Goal: Transaction & Acquisition: Purchase product/service

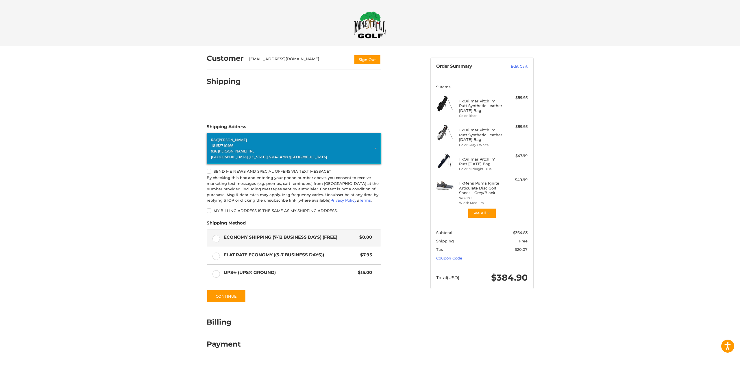
click at [375, 147] on p "18152710466" at bounding box center [294, 145] width 166 height 6
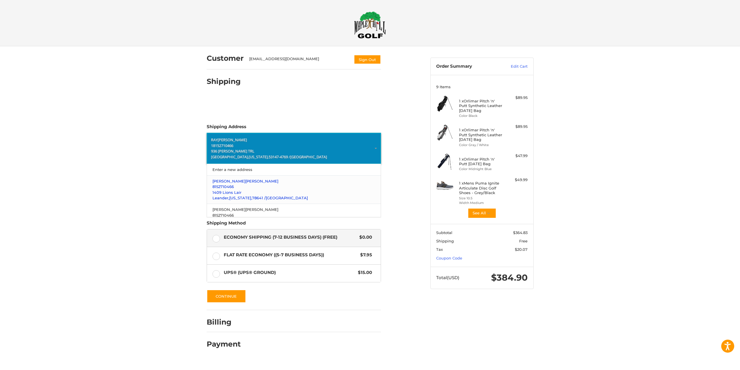
click at [257, 194] on p "1409 Lions Lair" at bounding box center [293, 193] width 162 height 6
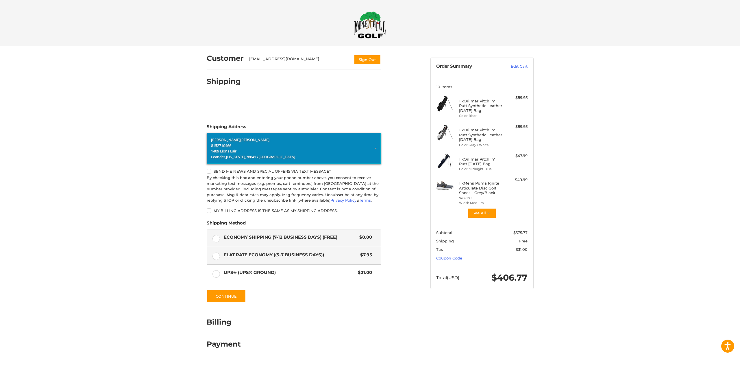
click at [221, 256] on label "Flat Rate Economy ((5-7 Business Days)) $7.95" at bounding box center [294, 255] width 174 height 17
click at [486, 214] on icon "button" at bounding box center [488, 212] width 5 height 5
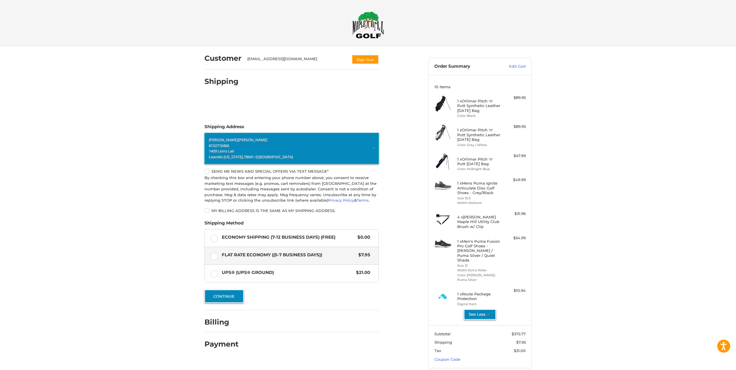
click at [232, 296] on button "Continue" at bounding box center [223, 295] width 39 height 13
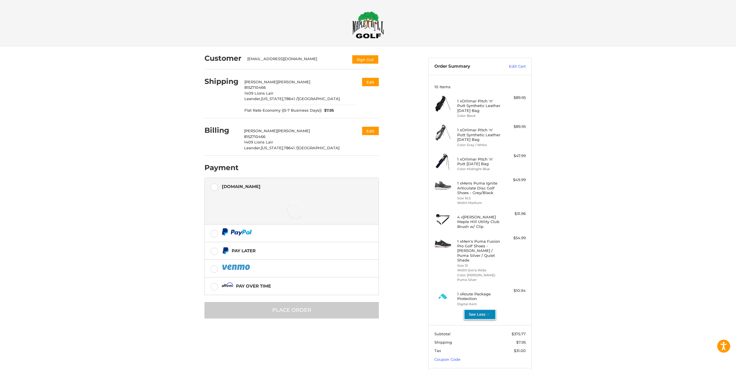
scroll to position [27, 0]
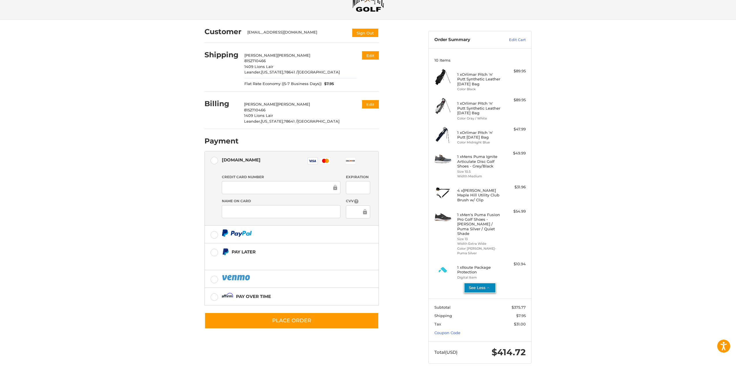
click at [179, 229] on div "Customer [EMAIL_ADDRESS][DOMAIN_NAME] Sign Out Shipping [PERSON_NAME] 815271046…" at bounding box center [368, 197] width 736 height 355
click at [214, 236] on label at bounding box center [292, 233] width 174 height 17
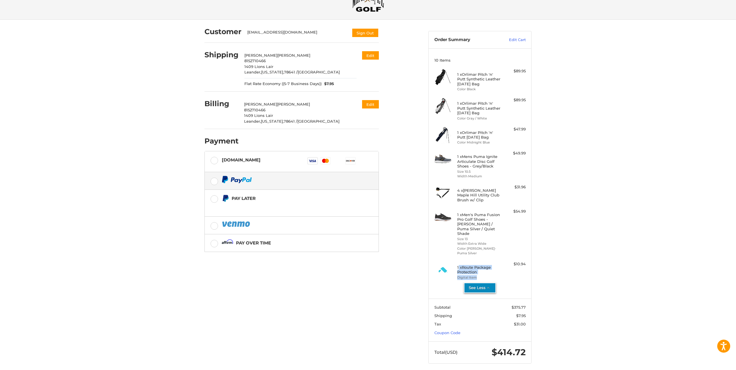
drag, startPoint x: 473, startPoint y: 261, endPoint x: 498, endPoint y: 270, distance: 26.4
click at [498, 270] on div "1 x Route Package Protection Digital Item" at bounding box center [480, 270] width 46 height 18
click at [386, 287] on div "Customer [EMAIL_ADDRESS][DOMAIN_NAME] Sign Out Shipping [PERSON_NAME] 815271046…" at bounding box center [368, 197] width 347 height 355
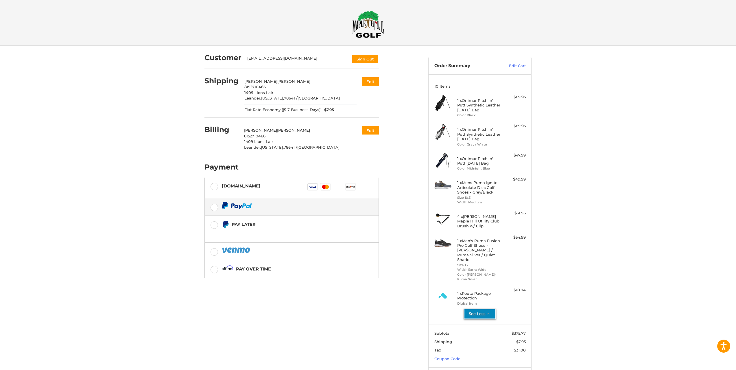
scroll to position [0, 0]
click at [372, 25] on img at bounding box center [368, 24] width 32 height 27
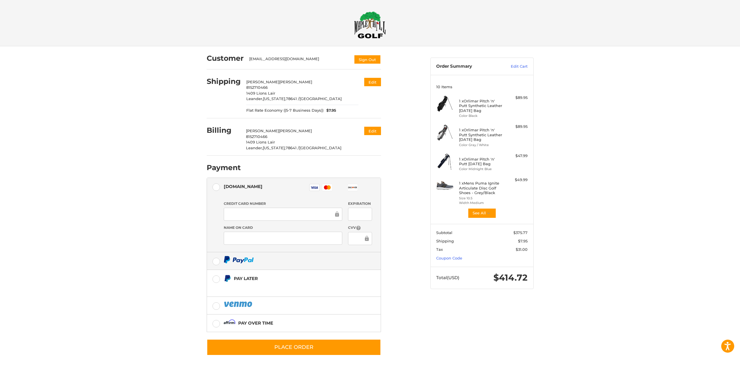
click at [256, 262] on div at bounding box center [298, 259] width 148 height 7
